Goal: Find specific page/section: Find specific page/section

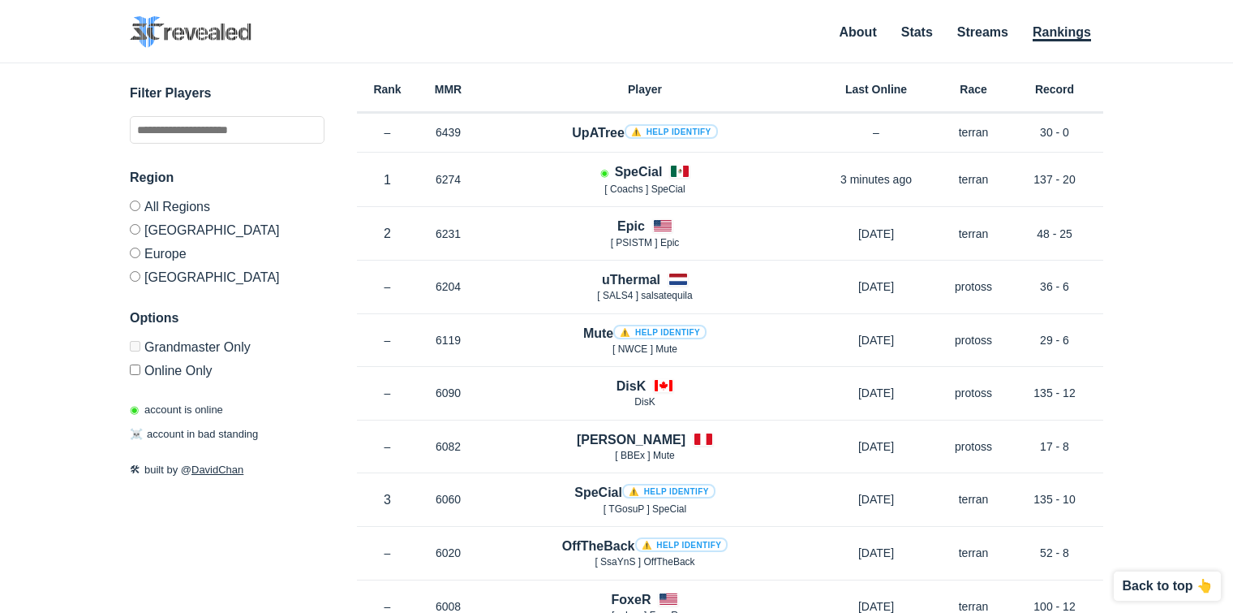
click at [170, 260] on label "Europe" at bounding box center [227, 253] width 195 height 24
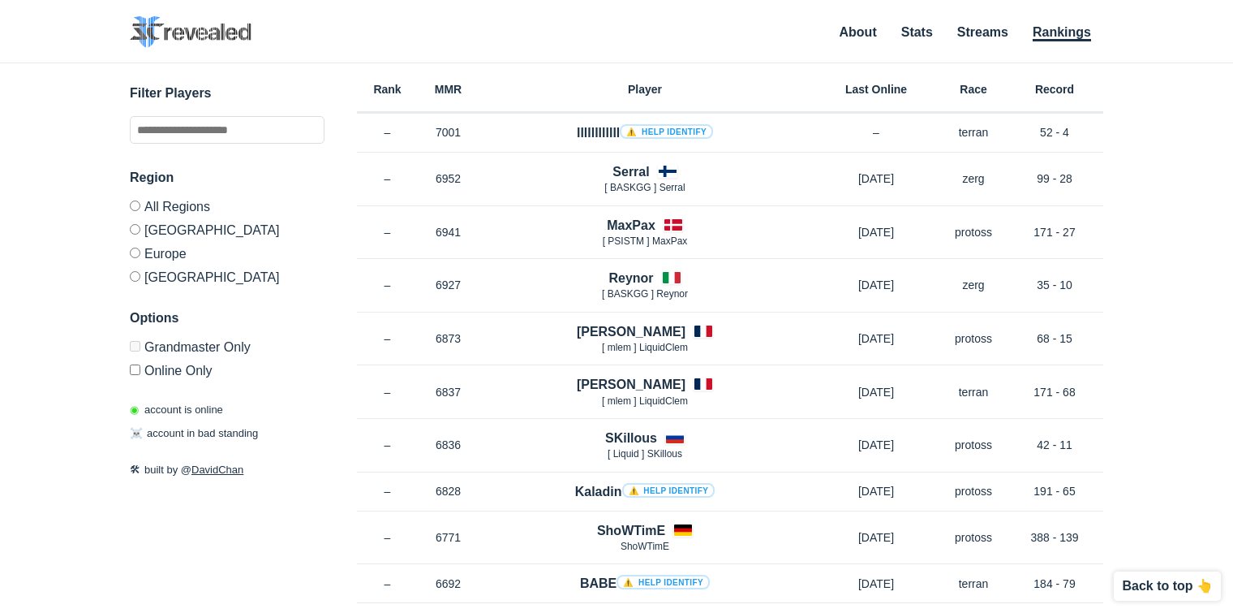
click at [142, 275] on label "[GEOGRAPHIC_DATA]" at bounding box center [227, 273] width 195 height 19
click at [143, 275] on label "[GEOGRAPHIC_DATA]" at bounding box center [227, 273] width 195 height 19
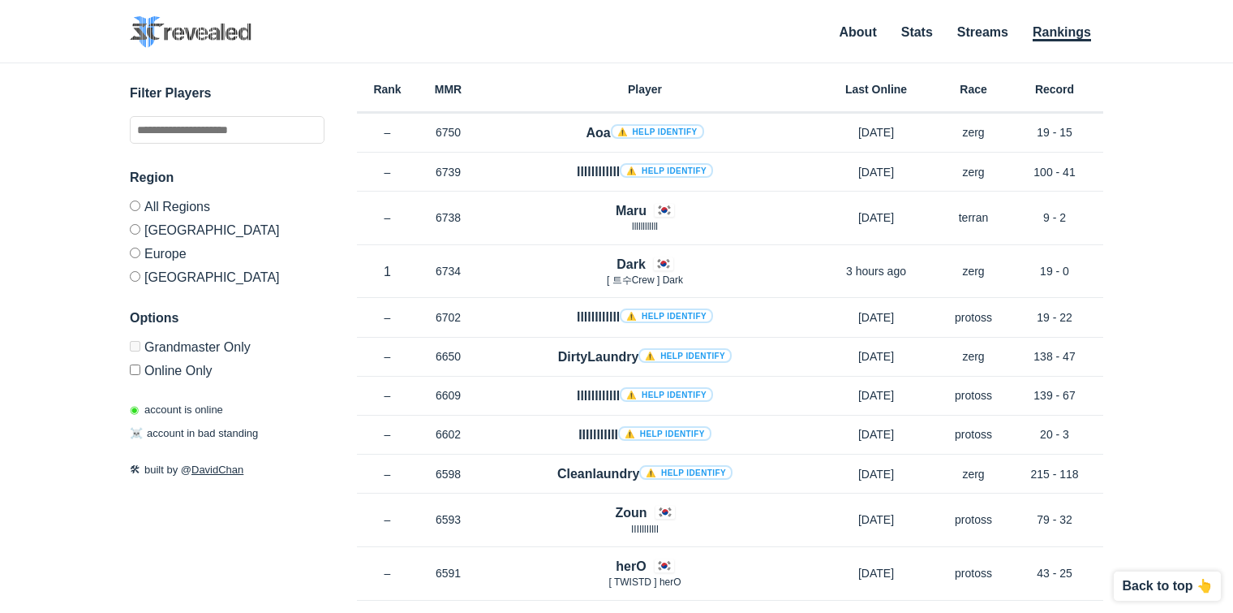
click at [247, 264] on label "Europe" at bounding box center [227, 253] width 195 height 24
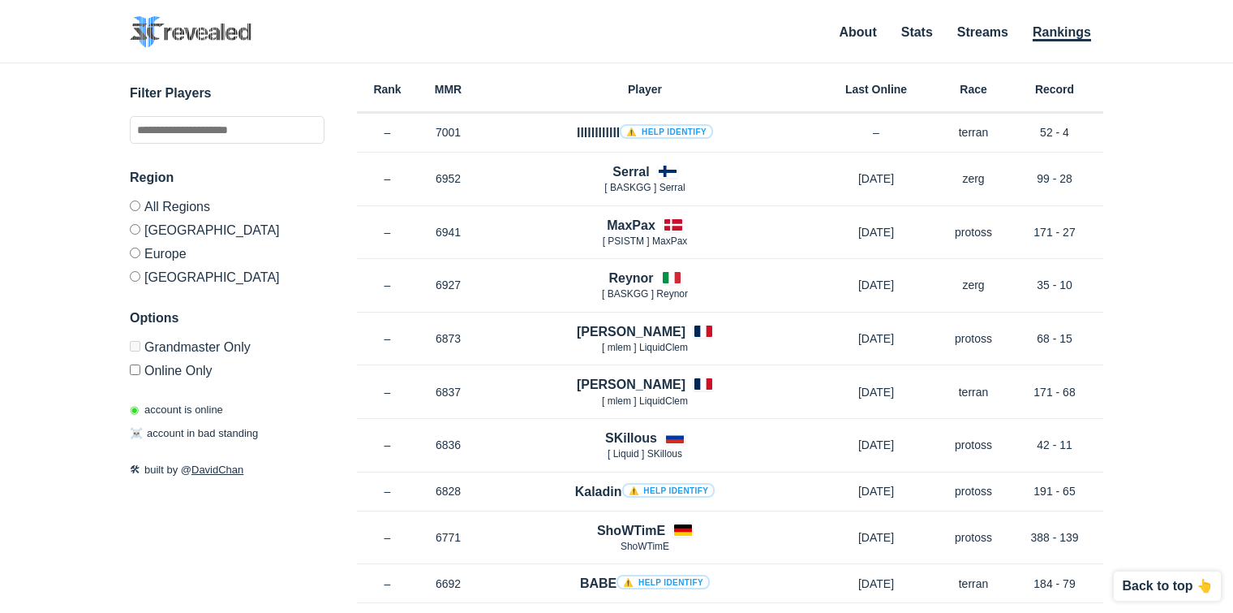
click at [236, 276] on label "[GEOGRAPHIC_DATA]" at bounding box center [227, 273] width 195 height 19
click at [235, 276] on label "[GEOGRAPHIC_DATA]" at bounding box center [227, 273] width 195 height 19
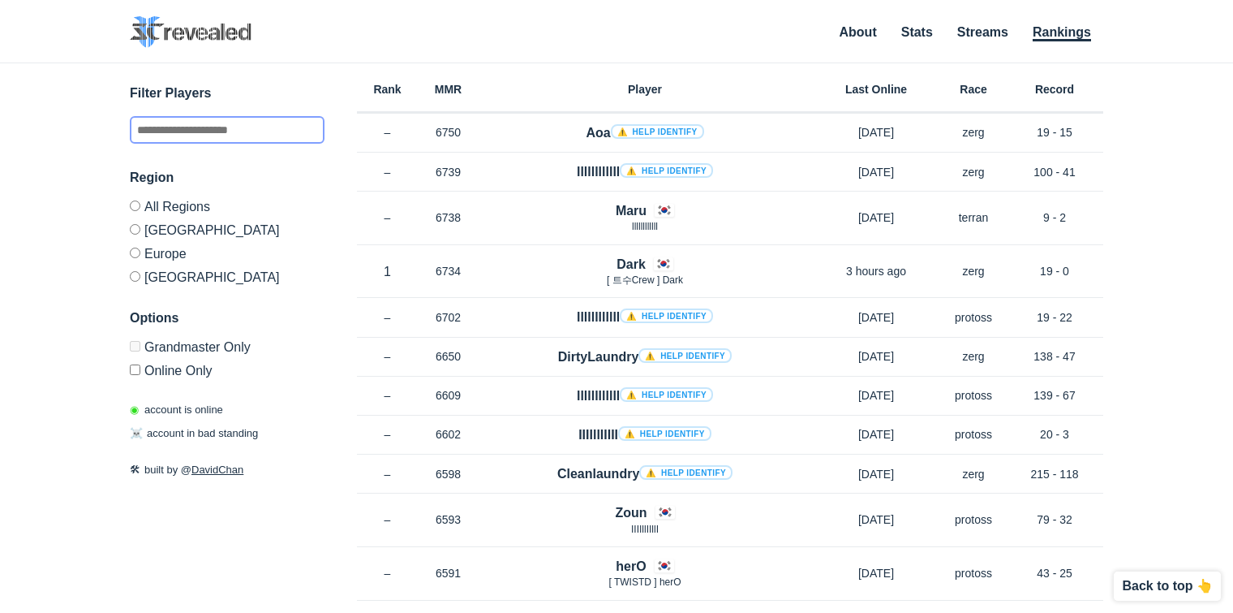
click at [259, 125] on input "text" at bounding box center [227, 130] width 195 height 28
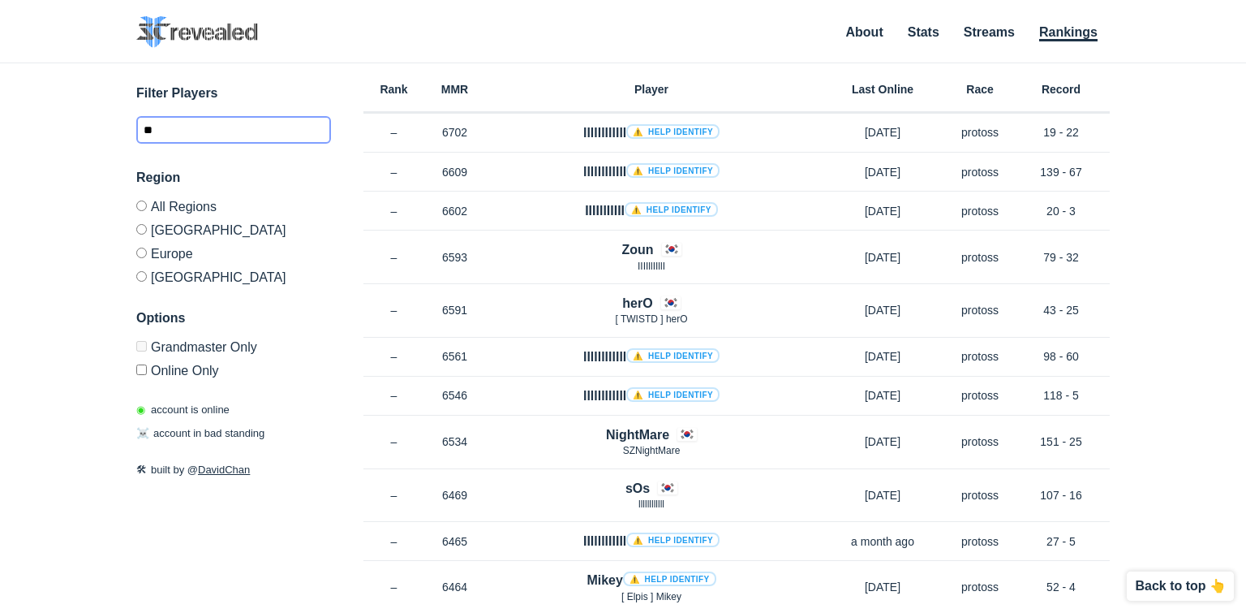
type input "*"
